Goal: Find specific page/section: Find specific page/section

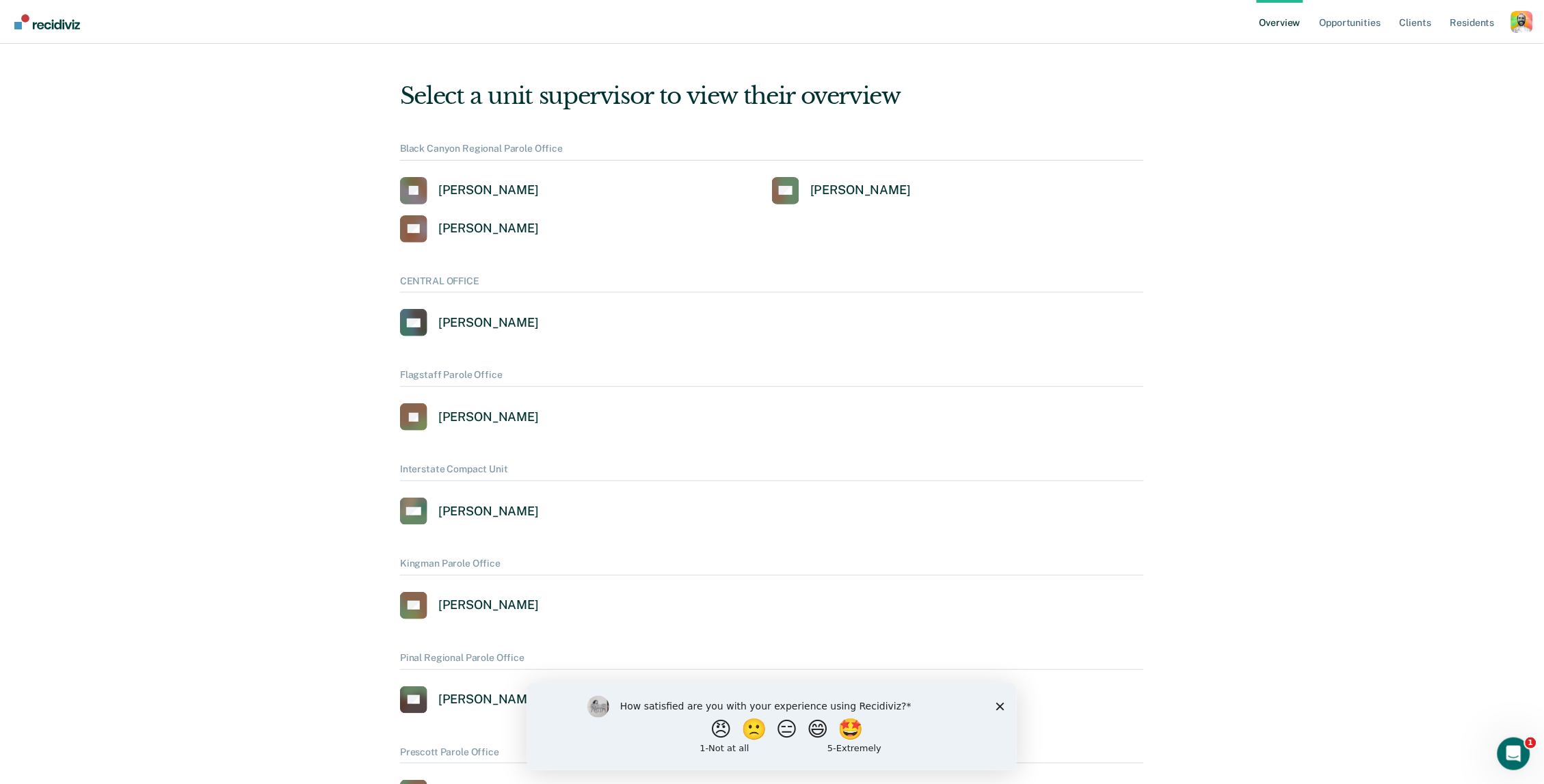
click at [998, 703] on icon "Close survey" at bounding box center [1000, 706] width 8 height 8
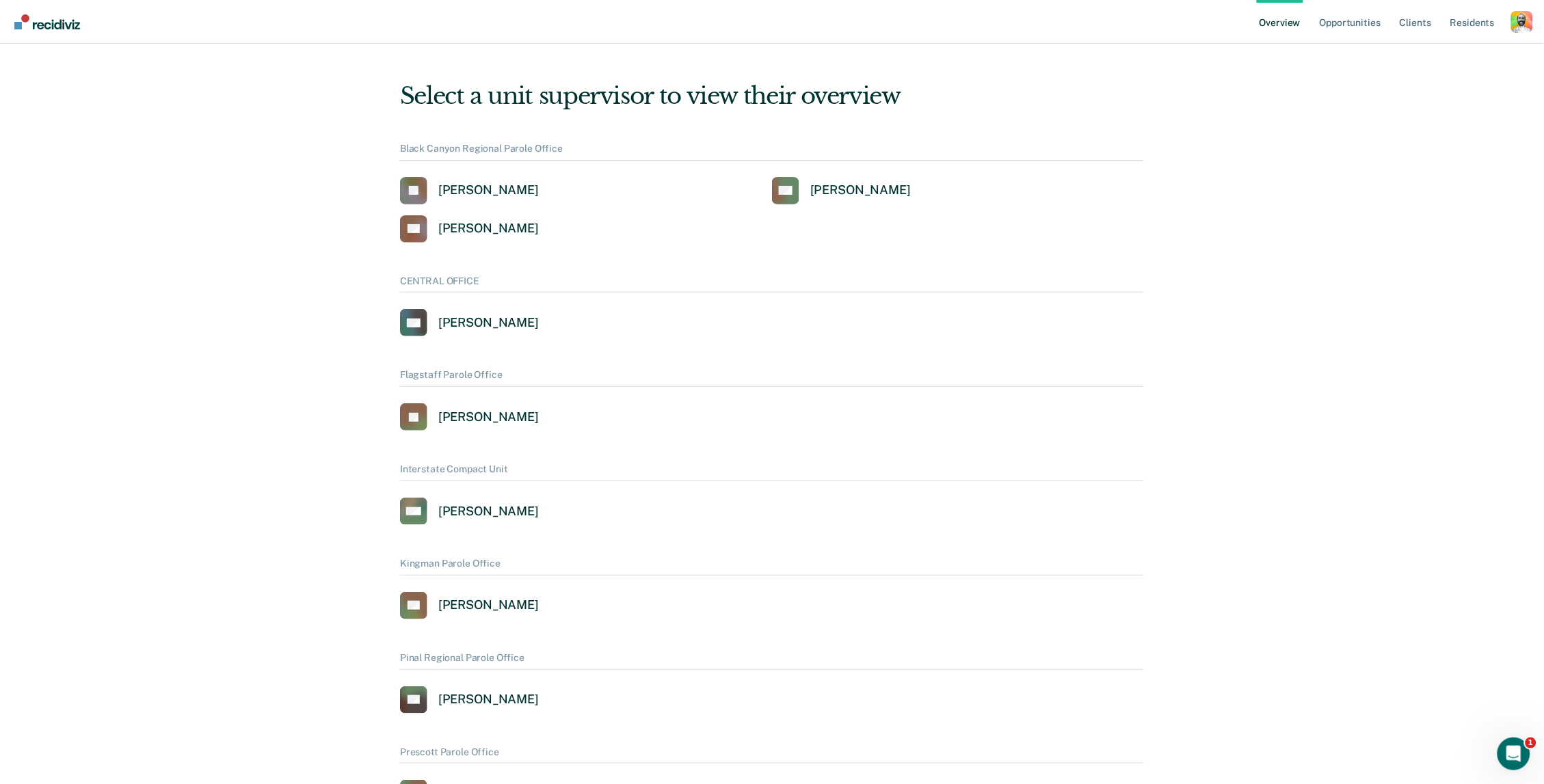
click at [1516, 19] on div "Profile dropdown button" at bounding box center [1522, 22] width 22 height 22
click at [1524, 27] on div "Profile dropdown button" at bounding box center [1522, 22] width 22 height 22
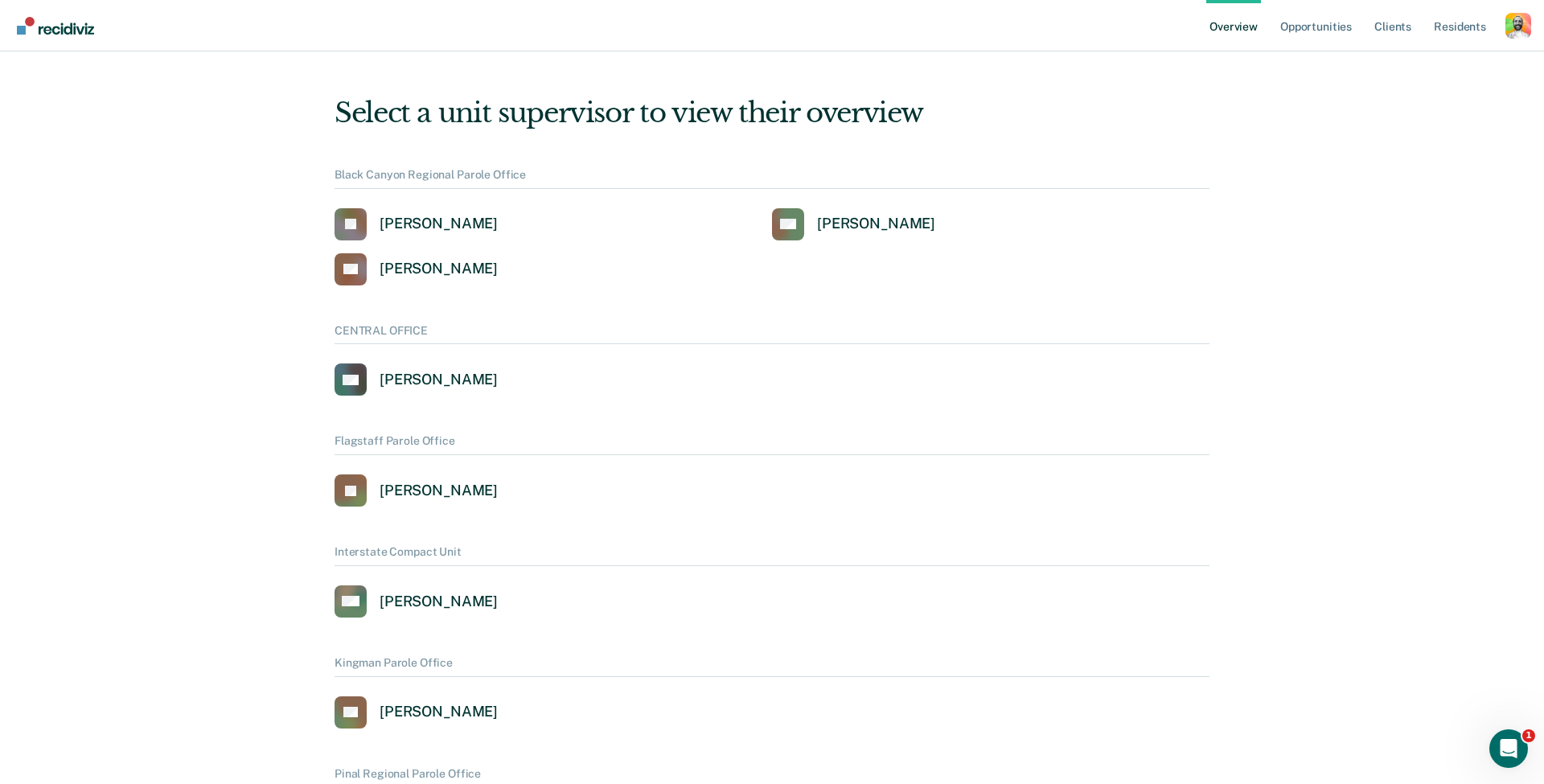
click at [1511, 33] on div "Profile dropdown button" at bounding box center [1518, 26] width 26 height 26
